Goal: Task Accomplishment & Management: Manage account settings

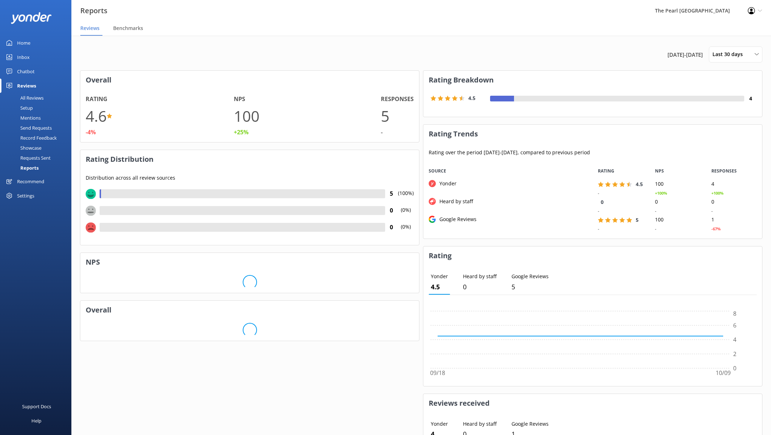
scroll to position [76, 339]
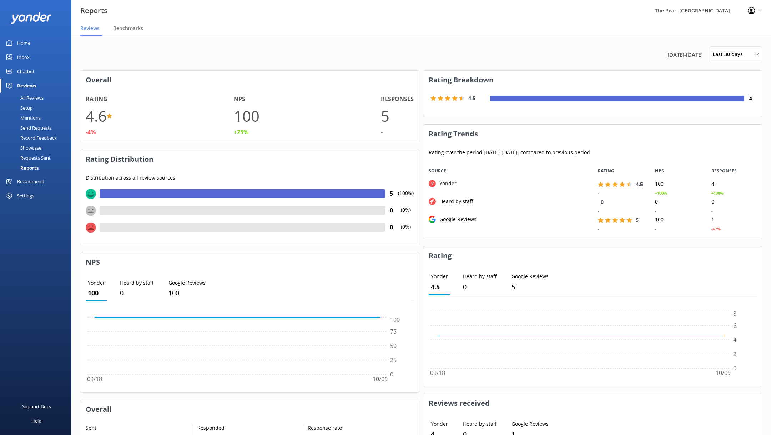
click at [30, 158] on div "Requests Sent" at bounding box center [27, 158] width 46 height 10
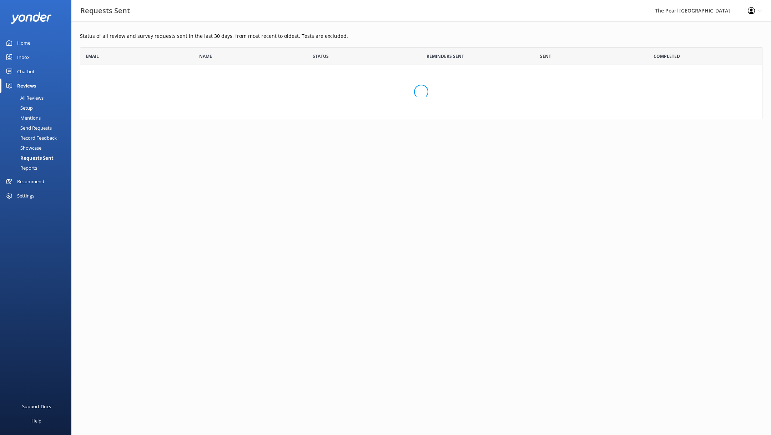
scroll to position [72, 682]
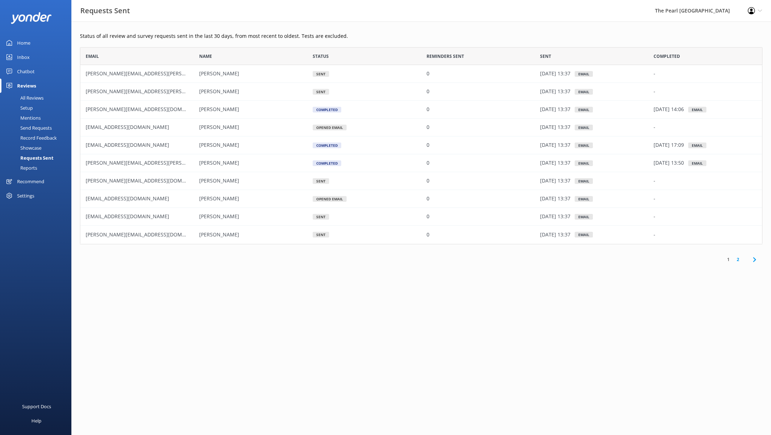
click at [25, 198] on div "Settings" at bounding box center [25, 195] width 17 height 14
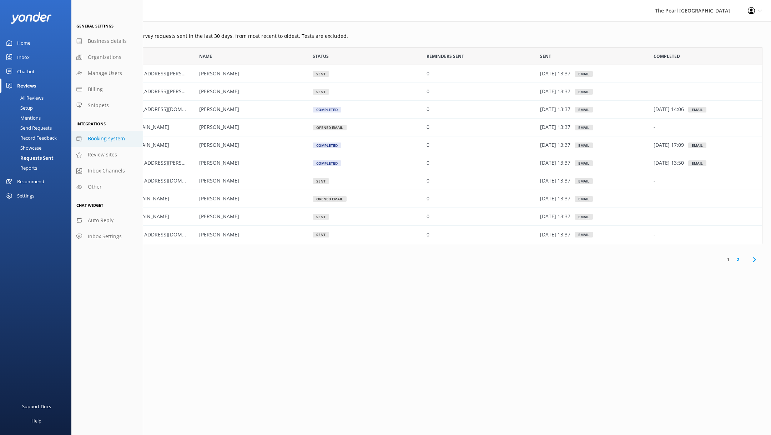
click at [107, 139] on span "Booking system" at bounding box center [106, 138] width 37 height 8
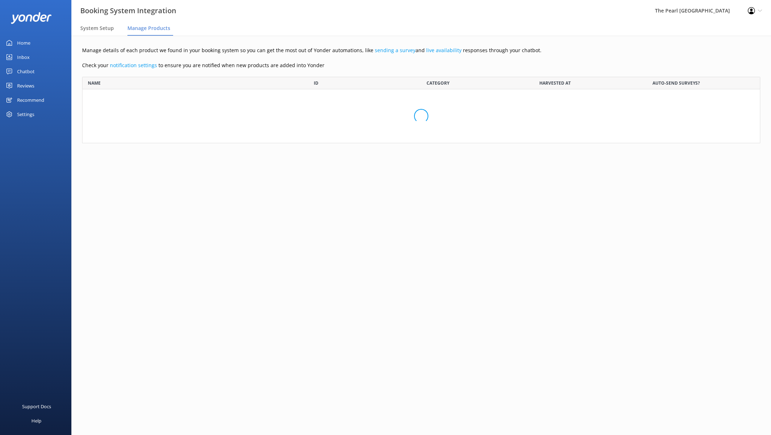
scroll to position [66, 678]
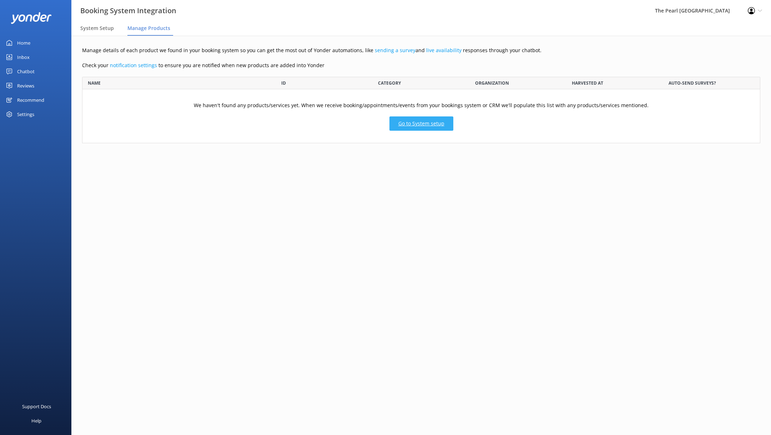
click at [426, 123] on link "Go to System setup" at bounding box center [421, 123] width 64 height 14
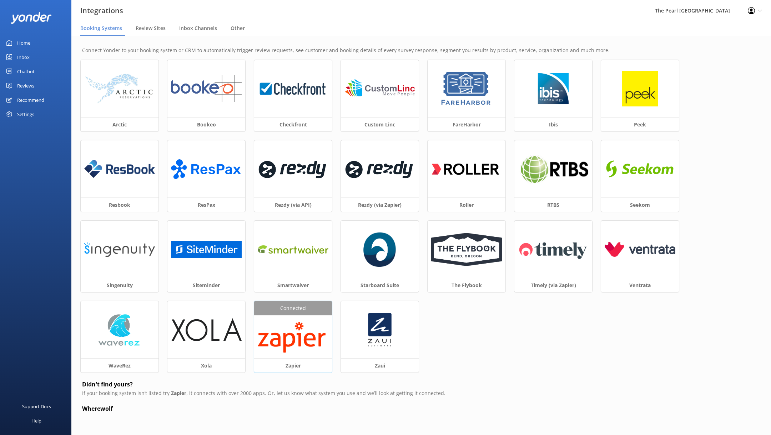
click at [294, 346] on img at bounding box center [293, 337] width 71 height 34
